Goal: Find specific page/section: Find specific page/section

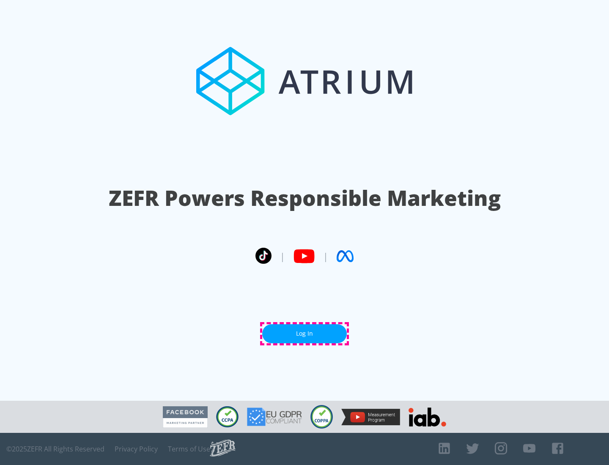
click at [305, 334] on link "Log In" at bounding box center [304, 333] width 85 height 19
